Goal: Information Seeking & Learning: Learn about a topic

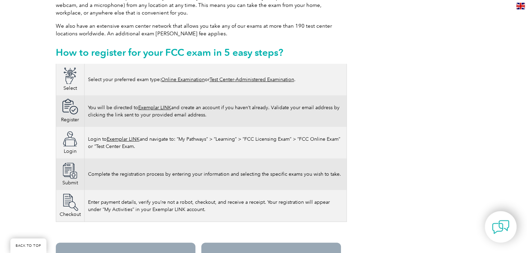
scroll to position [382, 0]
click at [186, 76] on link "Online Examination" at bounding box center [183, 79] width 44 height 6
click at [194, 76] on link "Online Examination" at bounding box center [183, 79] width 44 height 6
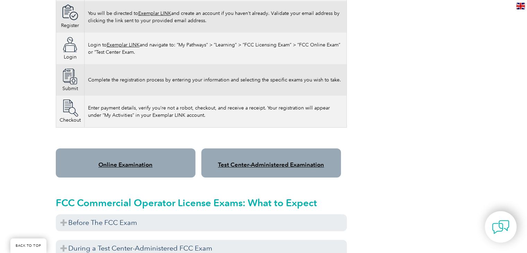
scroll to position [478, 0]
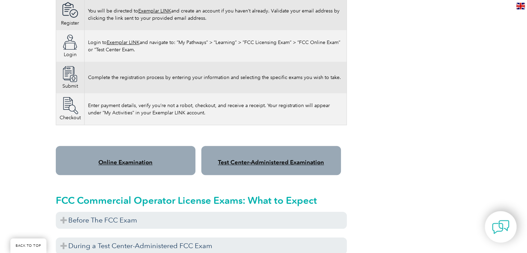
click at [129, 159] on link "Online Examination" at bounding box center [125, 162] width 54 height 7
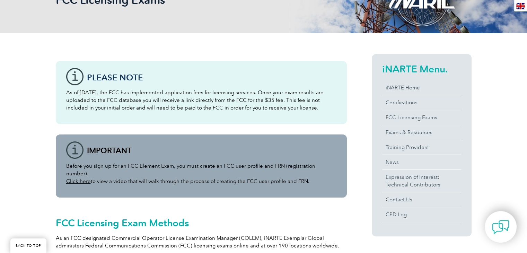
scroll to position [123, 0]
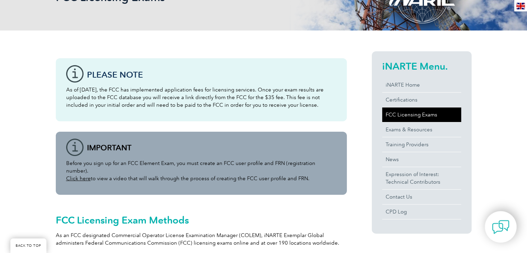
click at [395, 116] on link "FCC Licensing Exams" at bounding box center [421, 114] width 79 height 15
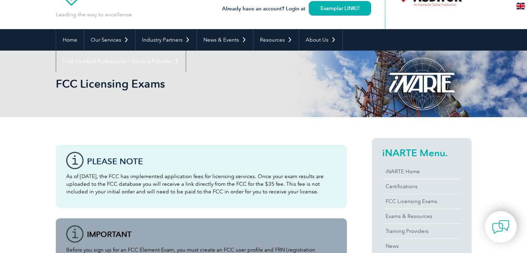
scroll to position [36, 0]
